Goal: Information Seeking & Learning: Learn about a topic

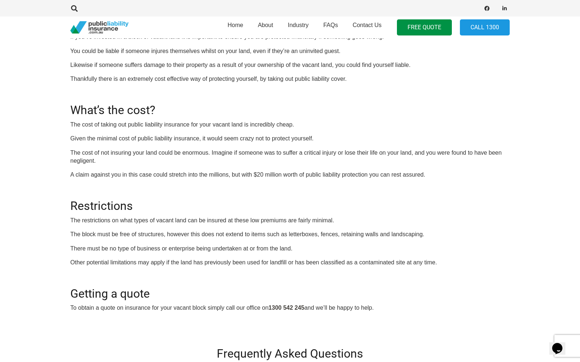
scroll to position [143, 0]
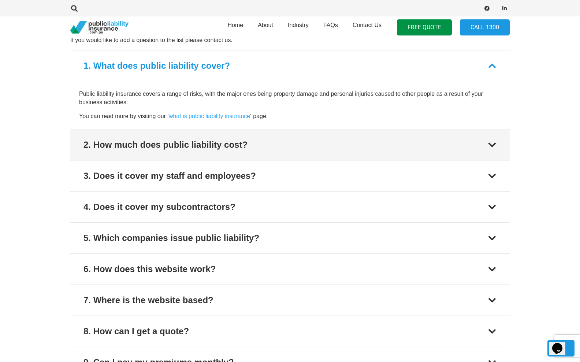
click at [170, 148] on div "2. How much does public liability cost?" at bounding box center [165, 144] width 164 height 13
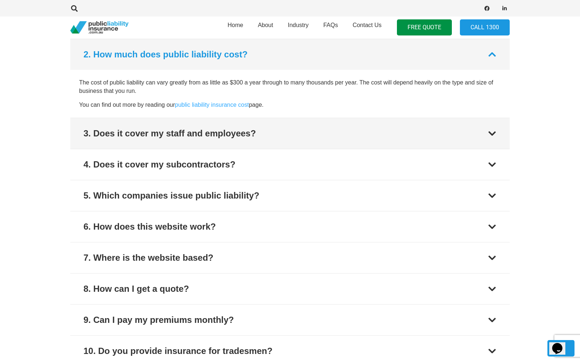
scroll to position [583, 0]
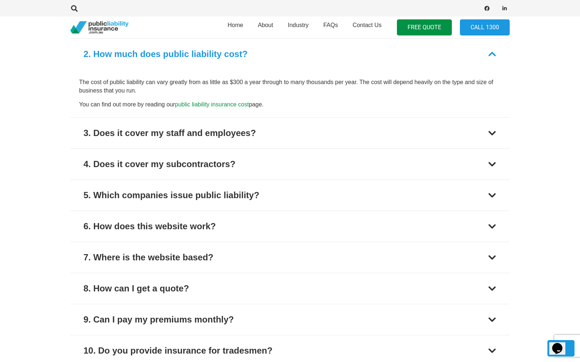
click at [221, 103] on link "public liability insurance cost" at bounding box center [212, 104] width 74 height 6
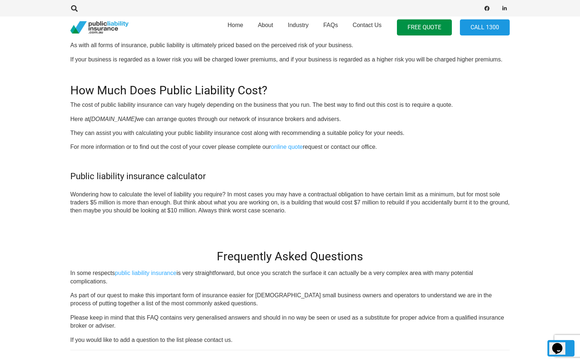
scroll to position [643, 0]
